Goal: Find specific page/section

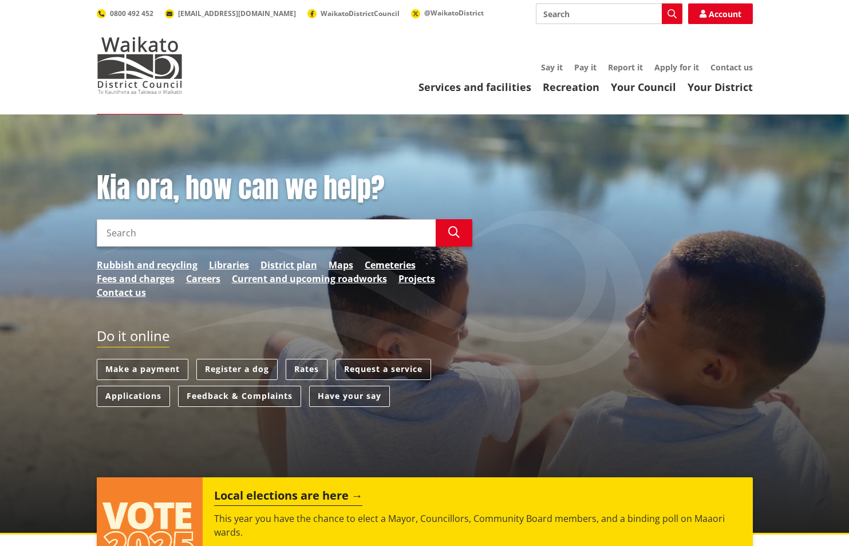
click at [280, 262] on link "District plan" at bounding box center [288, 265] width 57 height 14
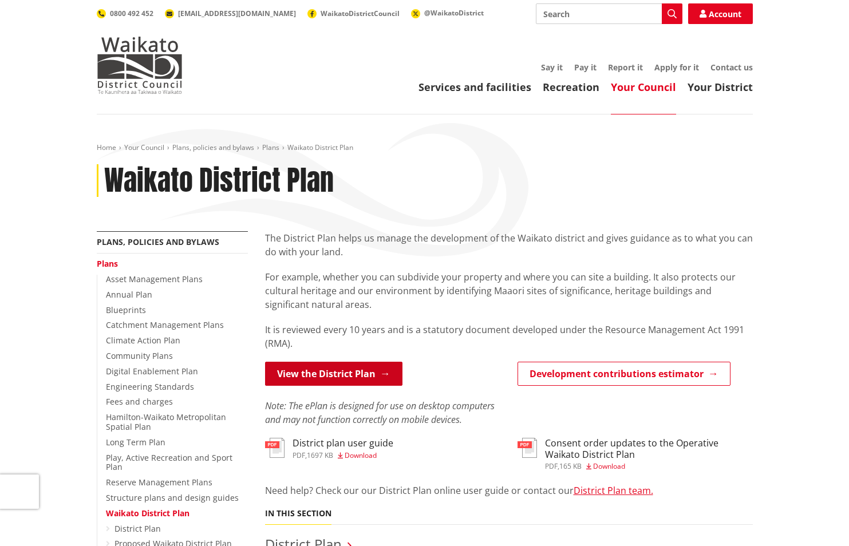
click at [316, 370] on link "View the District Plan" at bounding box center [333, 374] width 137 height 24
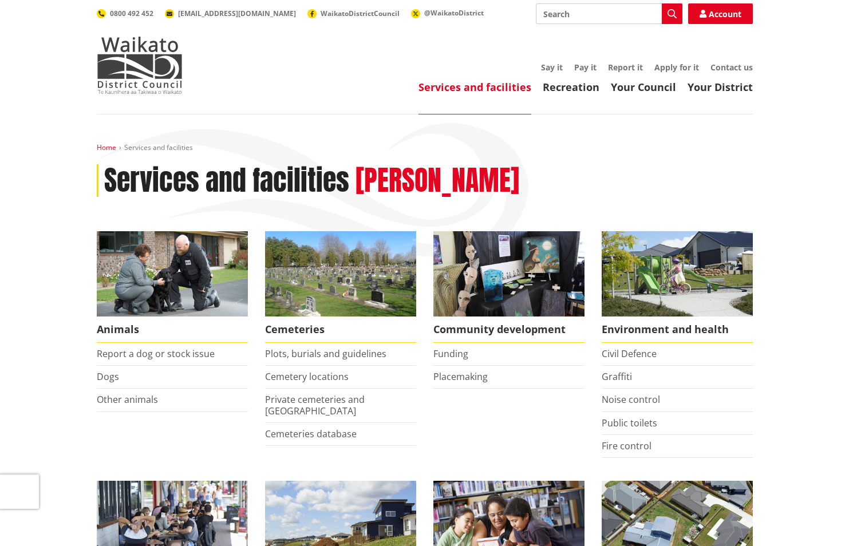
click at [101, 149] on link "Home" at bounding box center [106, 148] width 19 height 10
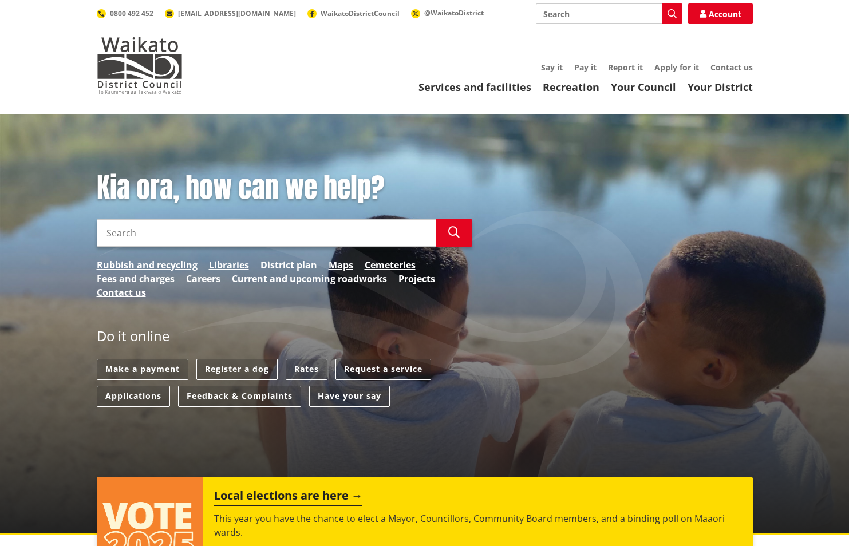
click at [290, 264] on link "District plan" at bounding box center [288, 265] width 57 height 14
